Goal: Task Accomplishment & Management: Complete application form

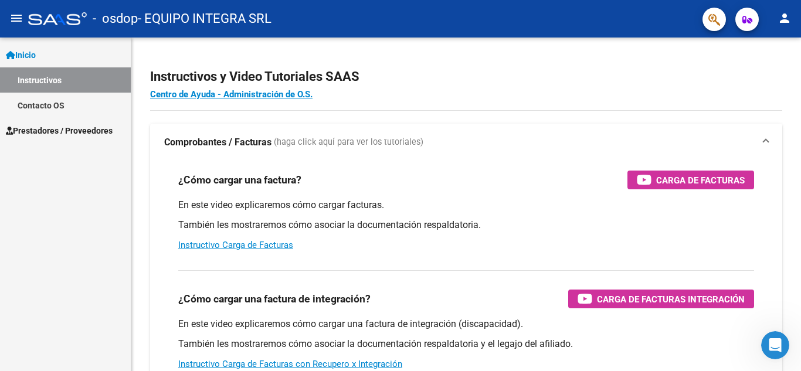
click at [76, 130] on span "Prestadores / Proveedores" at bounding box center [59, 130] width 107 height 13
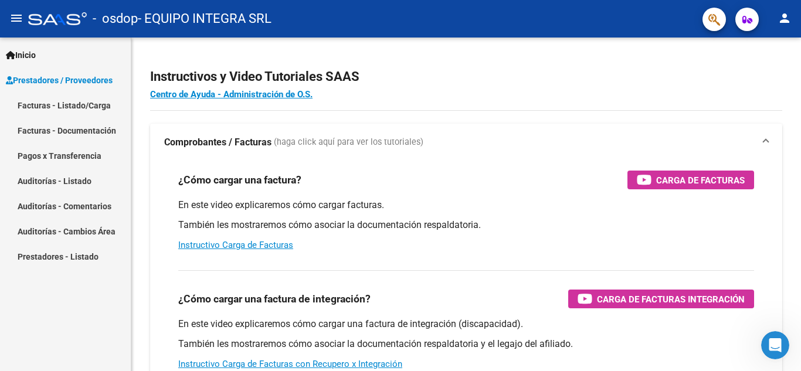
click at [63, 133] on link "Facturas - Documentación" at bounding box center [65, 130] width 131 height 25
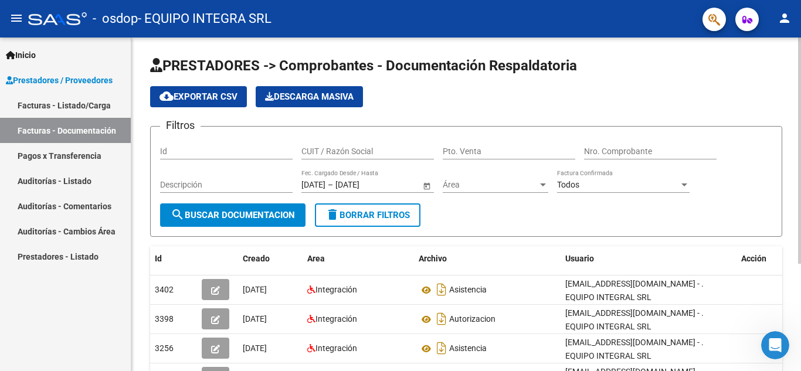
click at [777, 140] on div "PRESTADORES -> Comprobantes - Documentación Respaldatoria cloud_download Export…" at bounding box center [467, 280] width 673 height 485
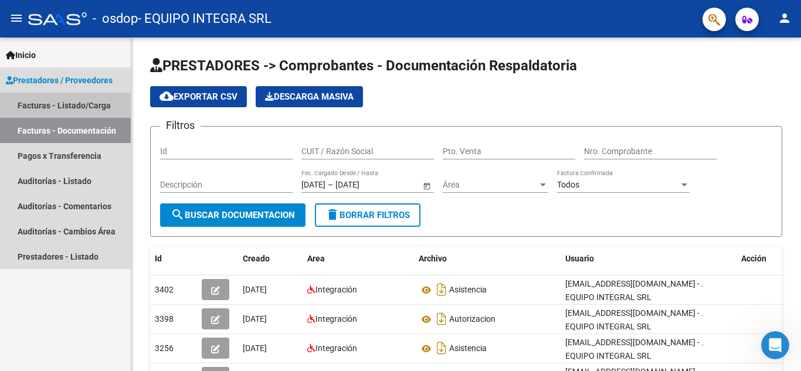
click at [44, 102] on link "Facturas - Listado/Carga" at bounding box center [65, 105] width 131 height 25
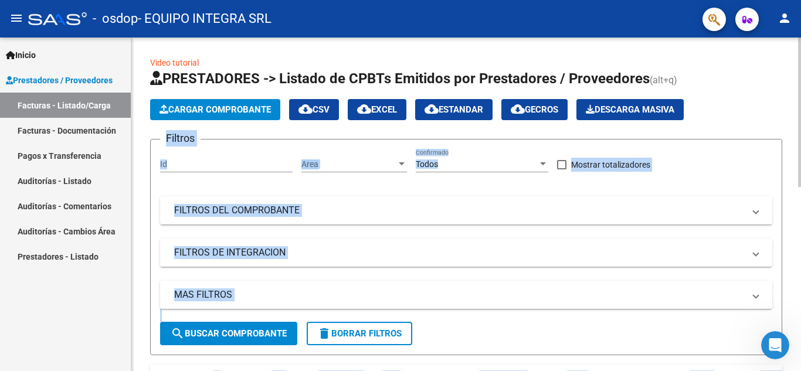
drag, startPoint x: 798, startPoint y: 101, endPoint x: 801, endPoint y: 235, distance: 133.2
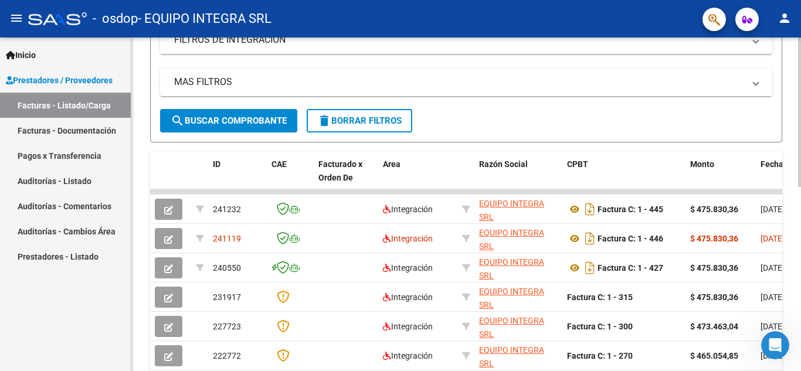
scroll to position [216, 0]
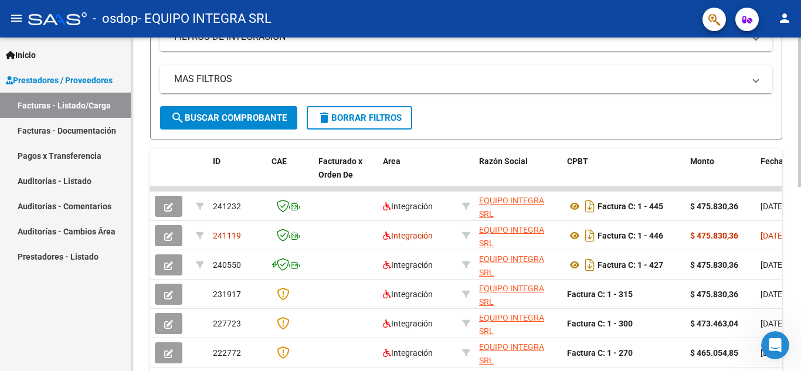
click at [797, 271] on div "Video tutorial PRESTADORES -> Listado de CPBTs Emitidos por Prestadores / Prove…" at bounding box center [467, 189] width 673 height 734
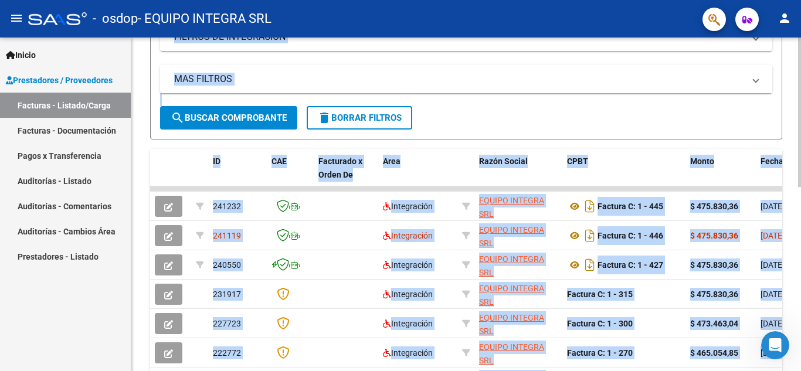
click at [492, 123] on form "Filtros Id Area Area Todos Confirmado Mostrar totalizadores FILTROS DEL COMPROB…" at bounding box center [466, 31] width 632 height 216
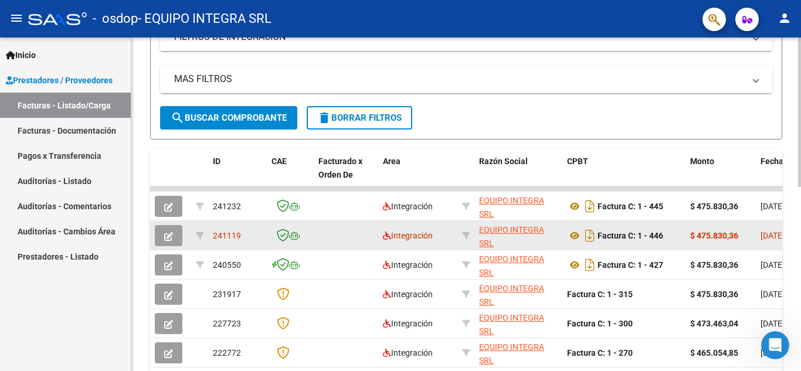
click at [176, 233] on button "button" at bounding box center [169, 235] width 28 height 21
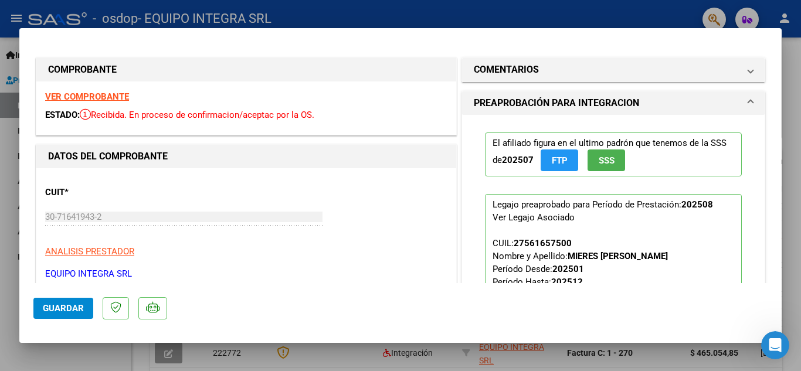
click at [440, 2] on div at bounding box center [400, 185] width 801 height 371
type input "$ 0,00"
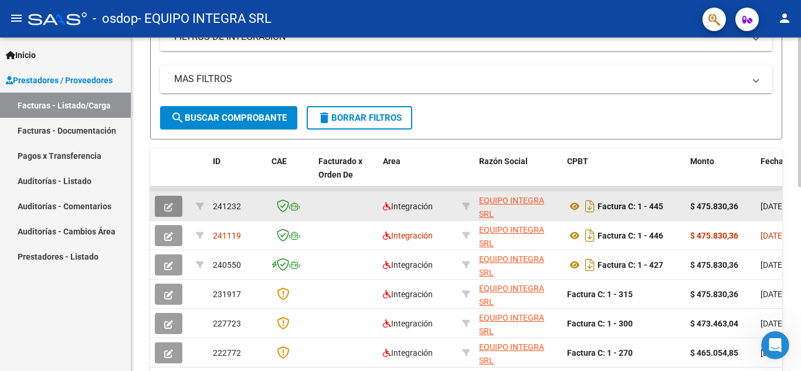
click at [169, 206] on icon "button" at bounding box center [168, 207] width 9 height 9
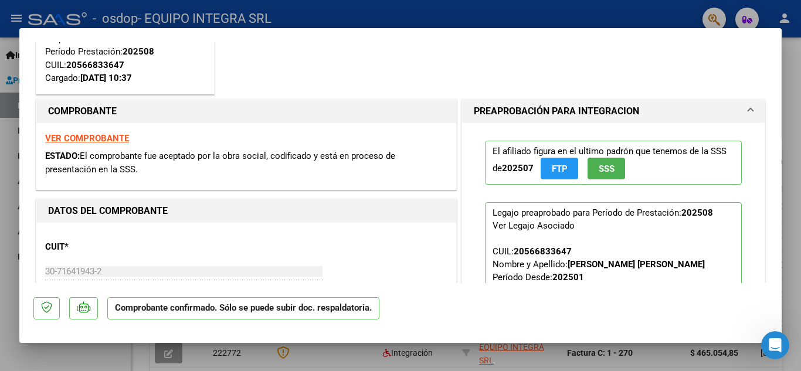
scroll to position [157, 0]
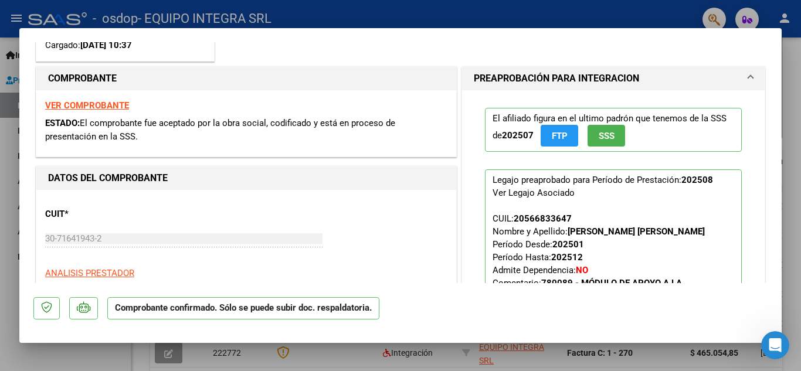
click at [798, 178] on div at bounding box center [400, 185] width 801 height 371
type input "$ 0,00"
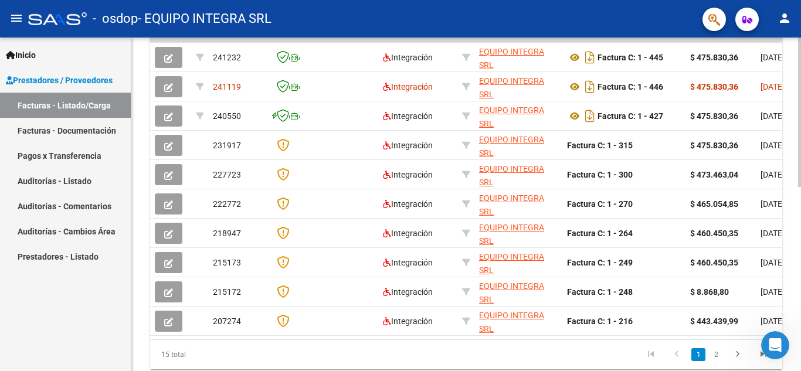
scroll to position [410, 0]
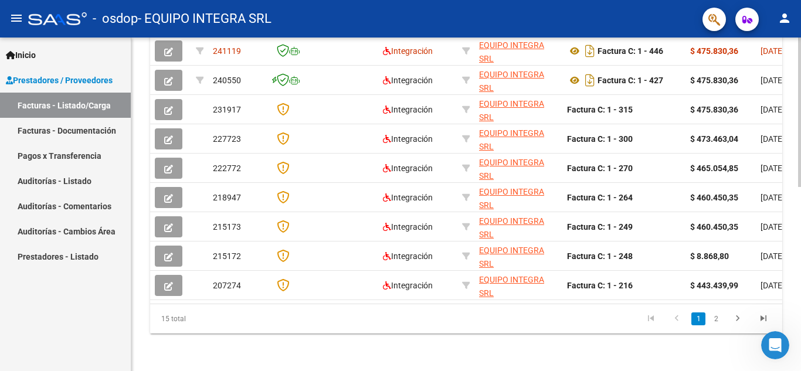
click at [801, 272] on div at bounding box center [799, 297] width 3 height 150
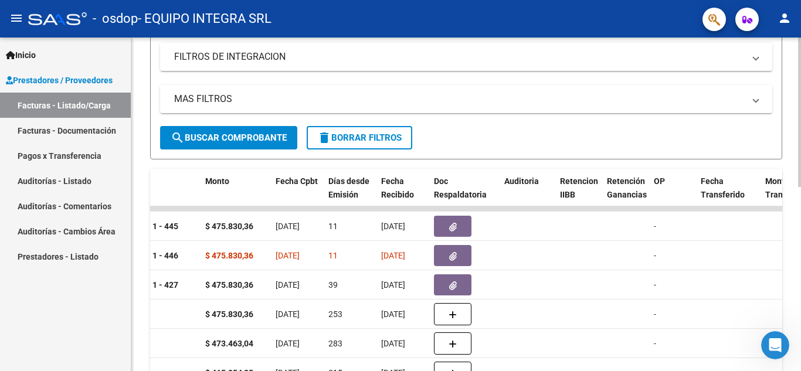
scroll to position [202, 0]
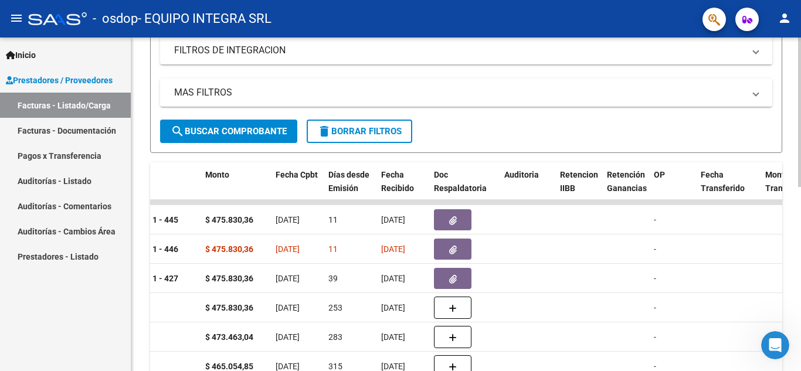
click at [787, 182] on div "Video tutorial PRESTADORES -> Listado de CPBTs Emitidos por Prestadores / Prove…" at bounding box center [467, 202] width 673 height 734
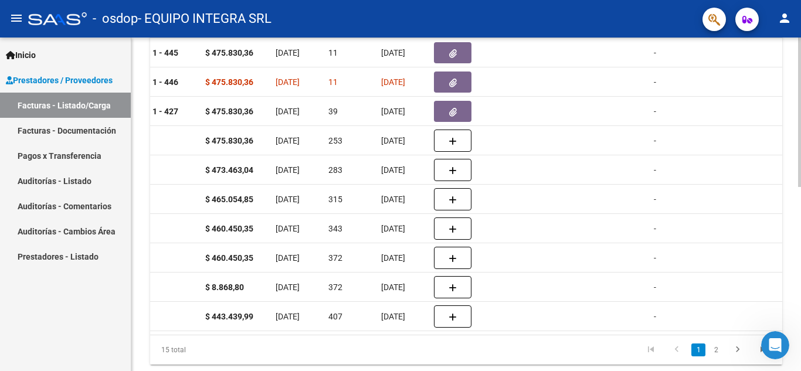
scroll to position [410, 0]
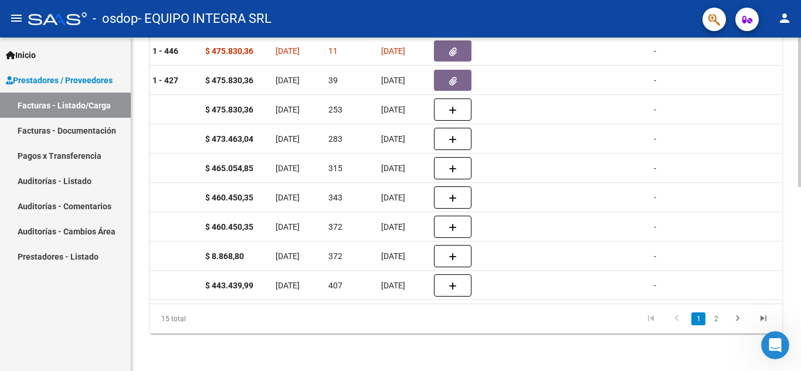
click at [801, 299] on div at bounding box center [799, 297] width 3 height 150
click at [677, 320] on icon "go to previous page" at bounding box center [676, 320] width 15 height 14
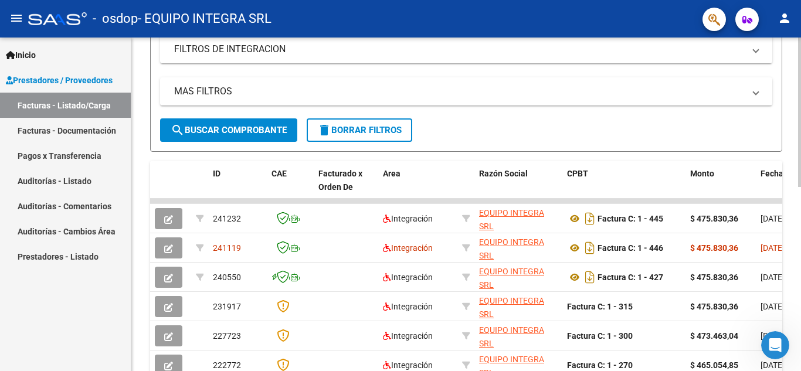
scroll to position [174, 0]
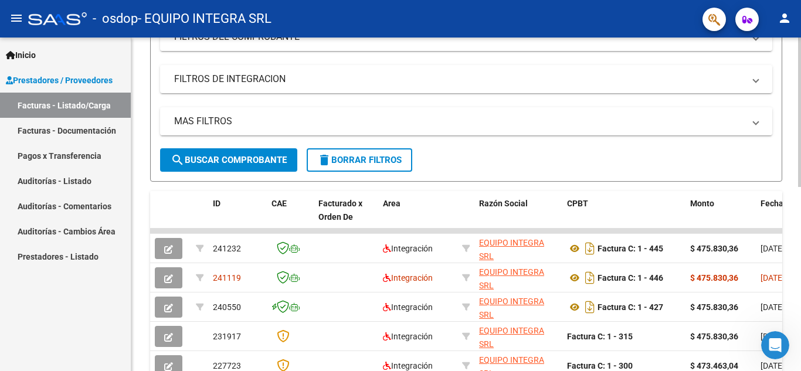
click at [794, 184] on div "Video tutorial PRESTADORES -> Listado de CPBTs Emitidos por Prestadores / Prove…" at bounding box center [467, 231] width 673 height 734
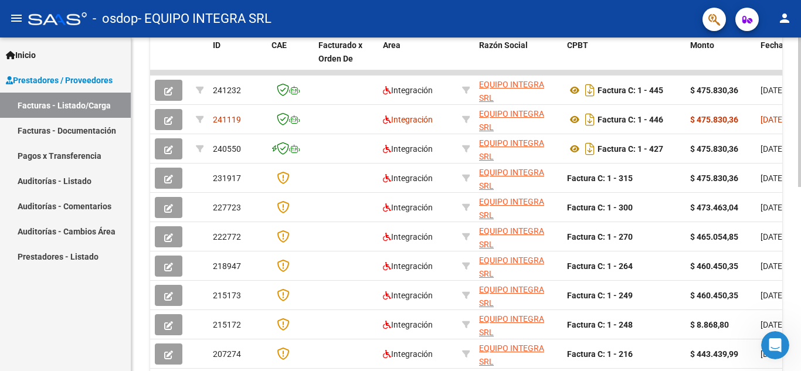
scroll to position [337, 0]
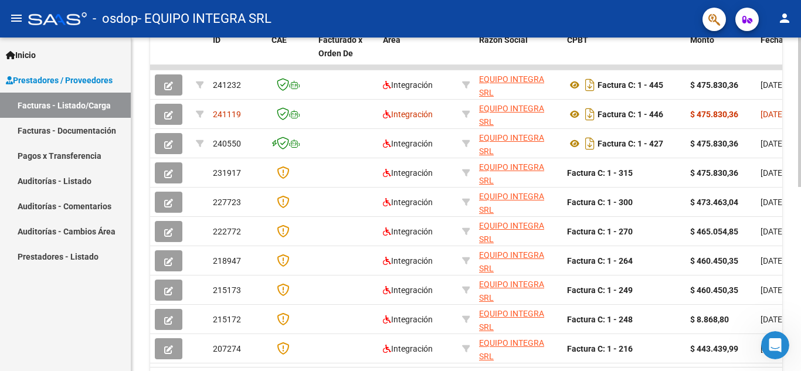
click at [801, 280] on div at bounding box center [799, 267] width 3 height 150
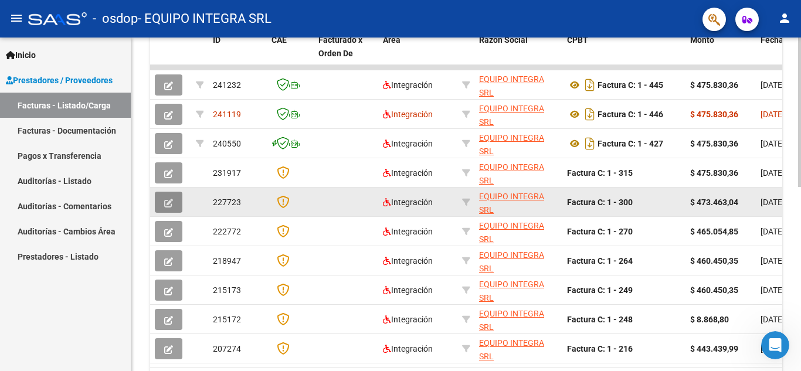
click at [165, 203] on icon "button" at bounding box center [168, 203] width 9 height 9
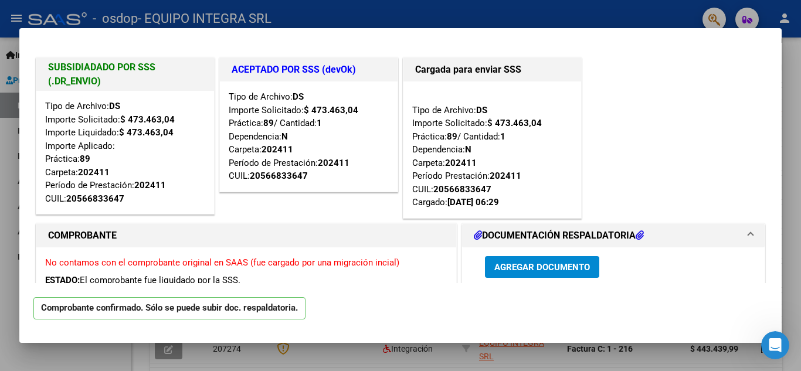
click at [788, 98] on div at bounding box center [400, 185] width 801 height 371
type input "$ 0,00"
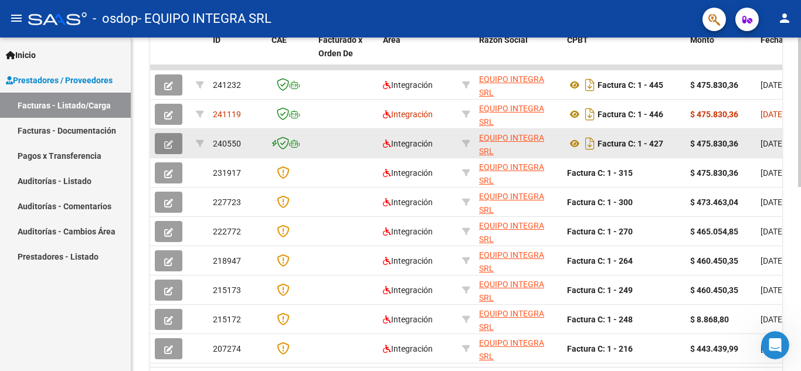
click at [172, 138] on span "button" at bounding box center [168, 143] width 9 height 11
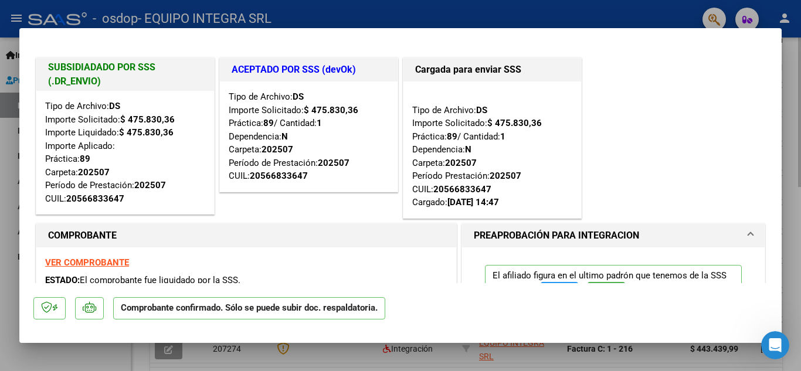
click at [785, 155] on div at bounding box center [400, 185] width 801 height 371
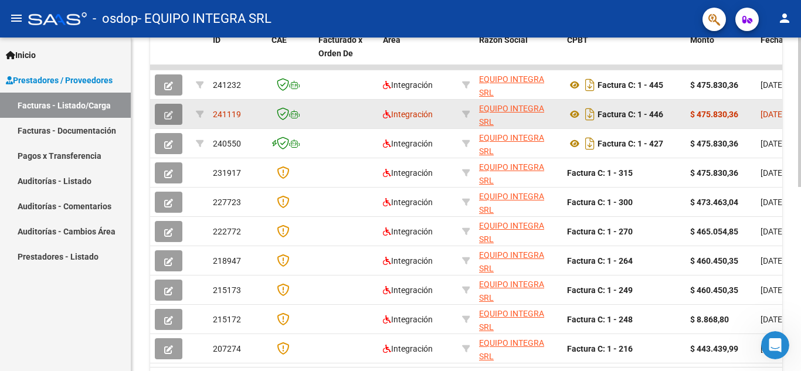
click at [169, 112] on icon "button" at bounding box center [168, 115] width 9 height 9
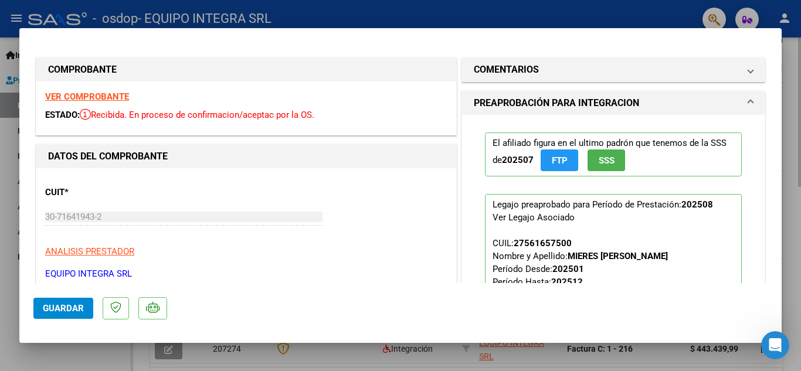
click at [789, 56] on div at bounding box center [400, 185] width 801 height 371
type input "$ 0,00"
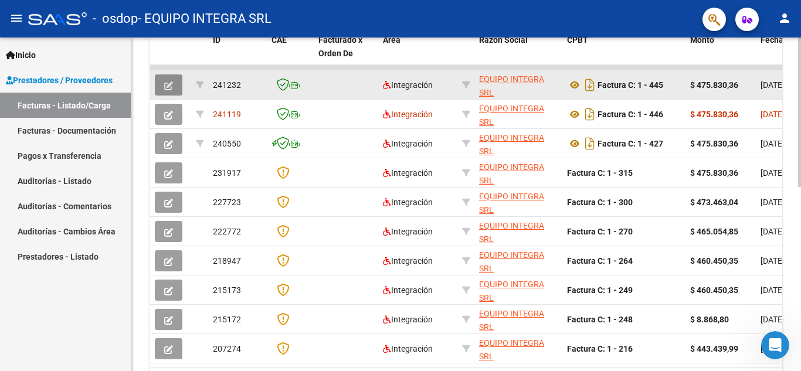
click at [168, 85] on icon "button" at bounding box center [168, 86] width 9 height 9
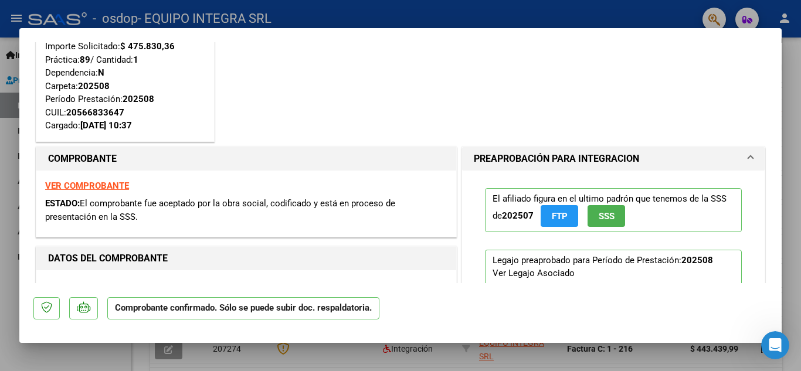
scroll to position [80, 0]
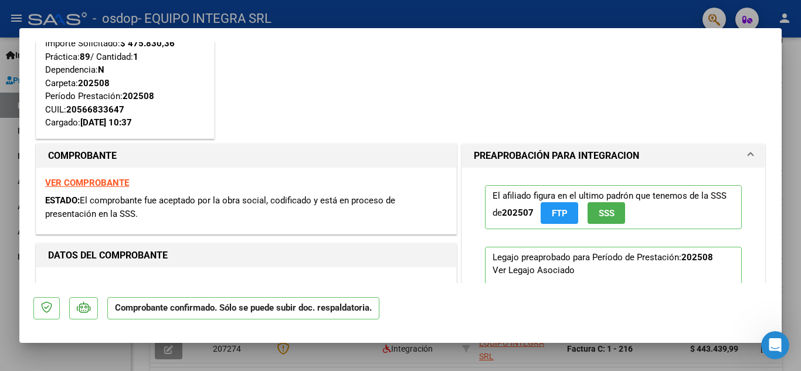
click at [795, 75] on div at bounding box center [400, 185] width 801 height 371
type input "$ 0,00"
